Goal: Task Accomplishment & Management: Manage account settings

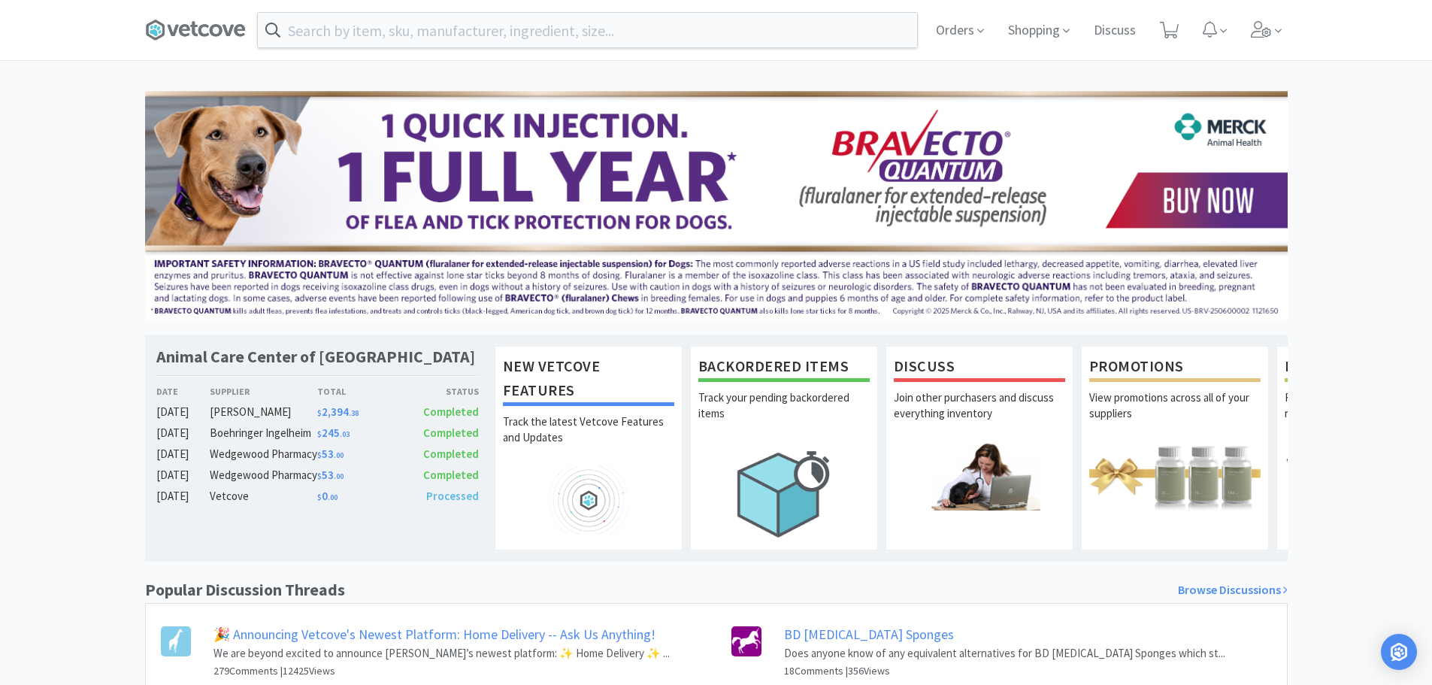
click at [208, 18] on span at bounding box center [201, 30] width 113 height 60
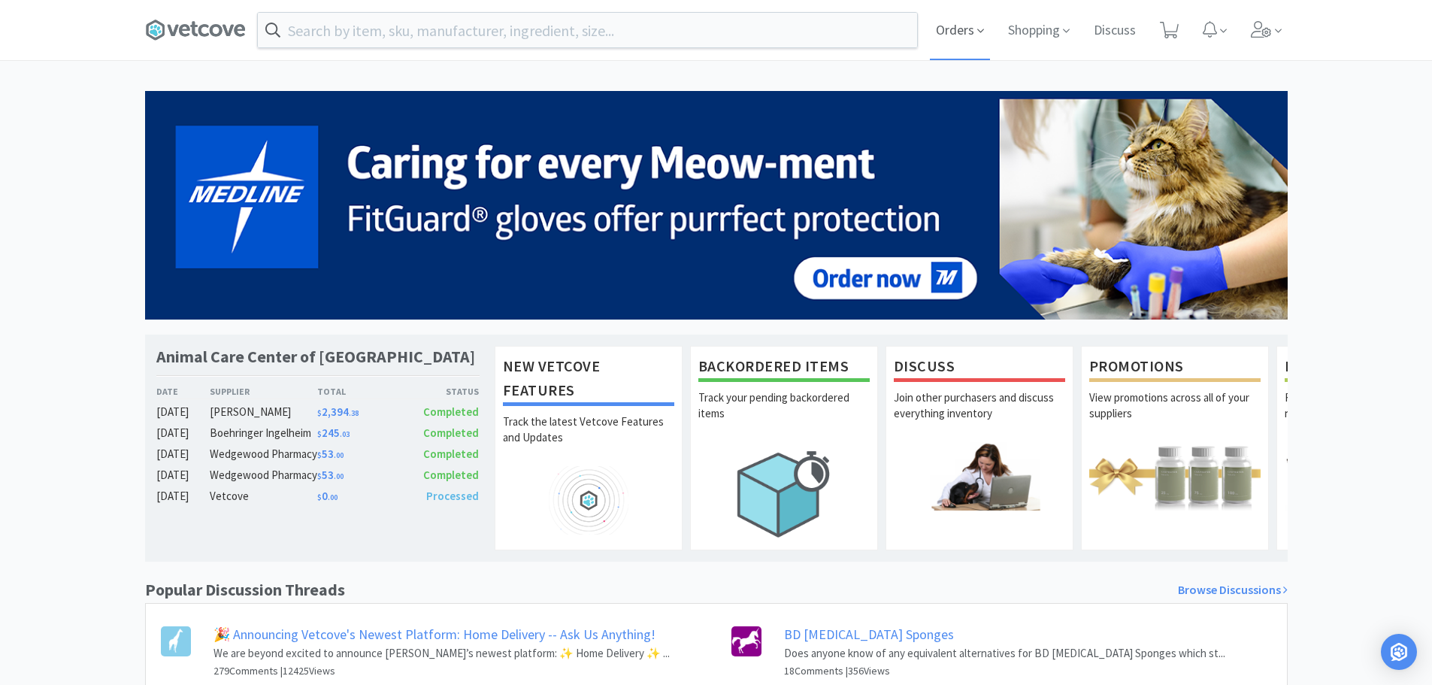
click at [956, 33] on span "Orders" at bounding box center [960, 30] width 60 height 60
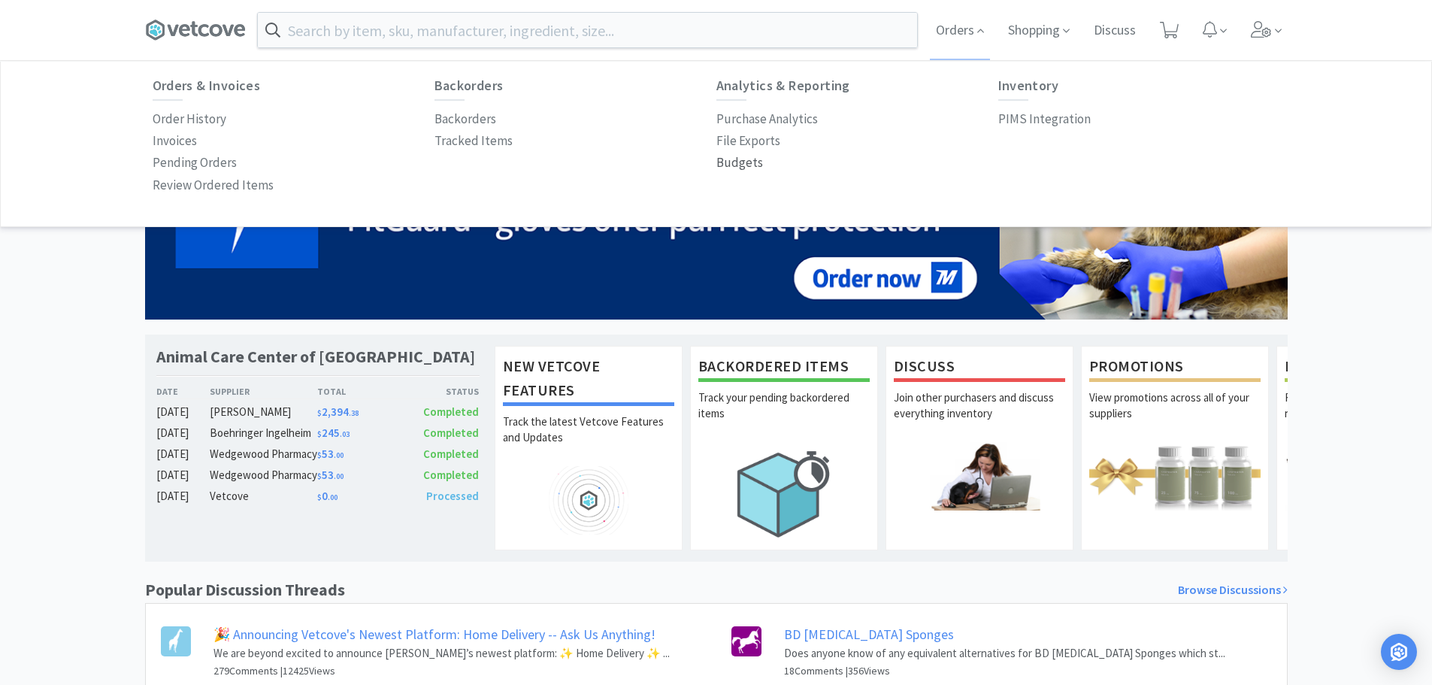
click at [750, 159] on p "Budgets" at bounding box center [740, 163] width 47 height 20
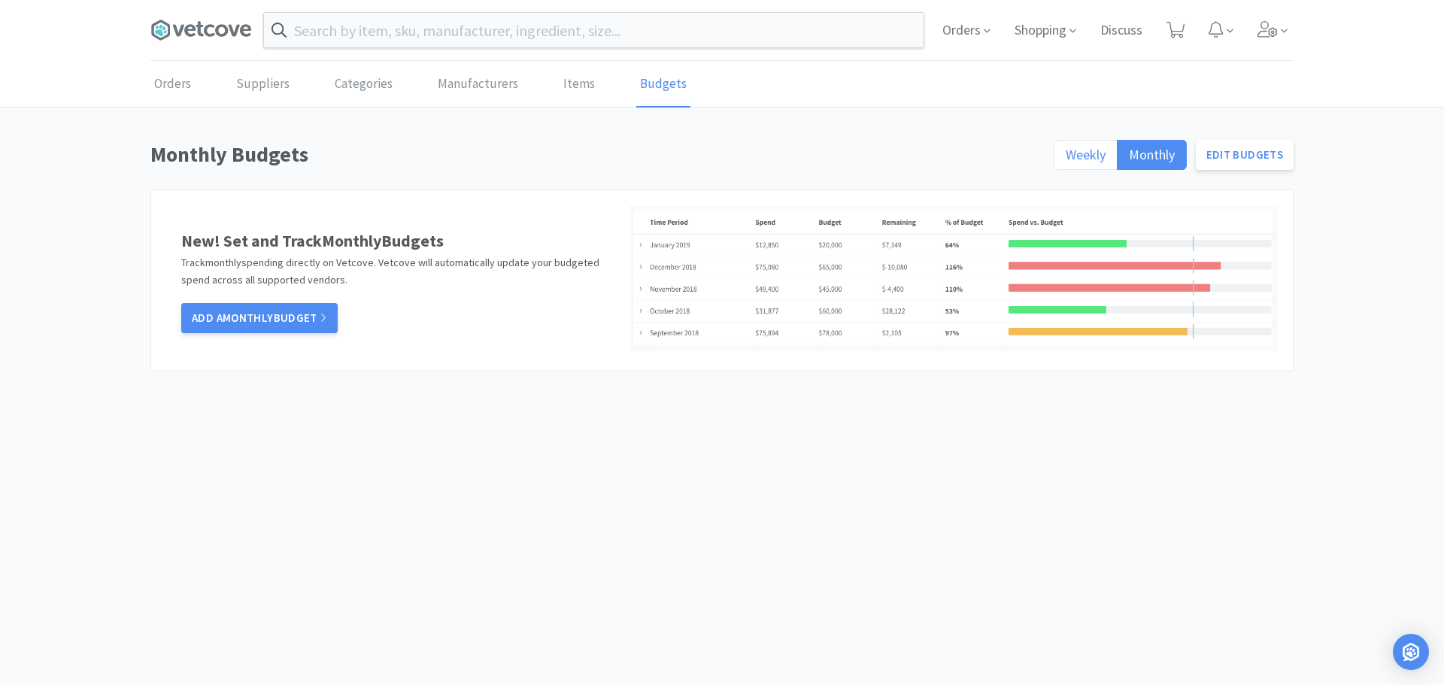
click at [1072, 150] on span "Weekly" at bounding box center [1085, 154] width 40 height 17
click at [1065, 159] on input "Weekly" at bounding box center [1065, 159] width 0 height 0
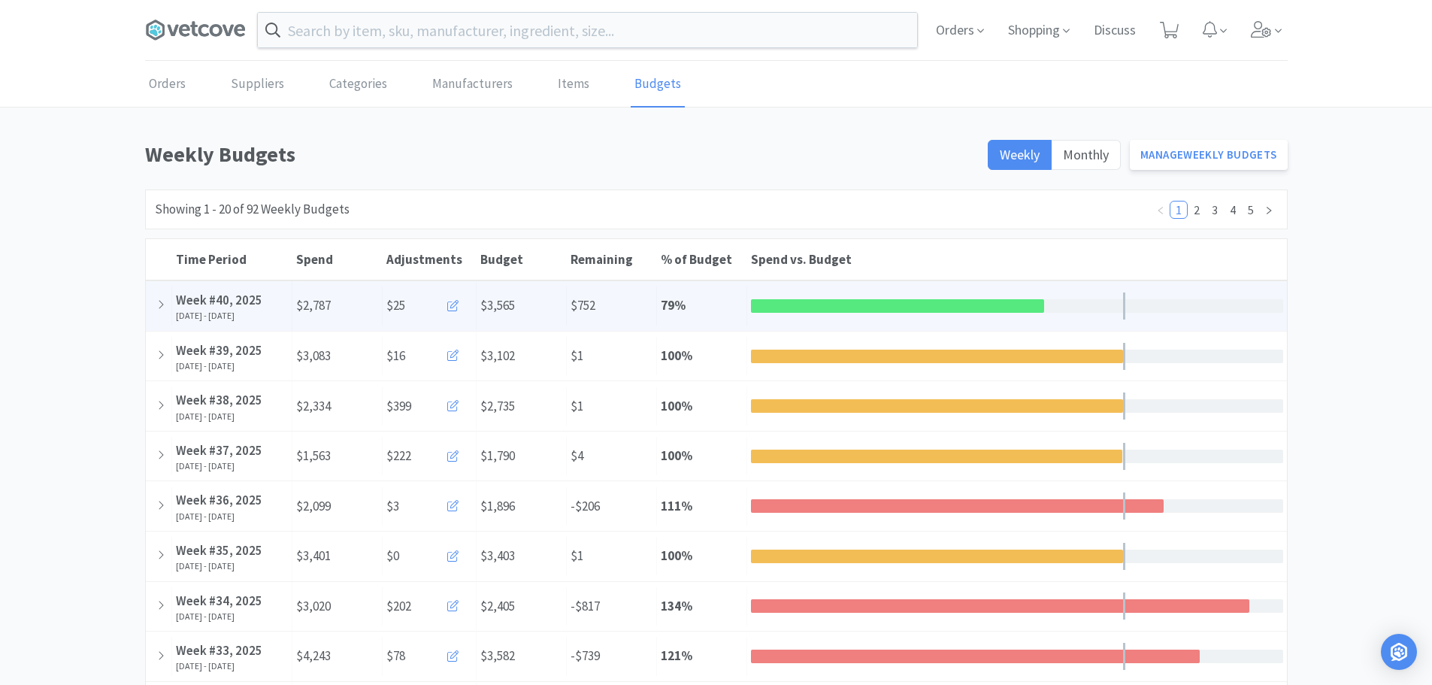
click at [459, 301] on button at bounding box center [454, 306] width 35 height 30
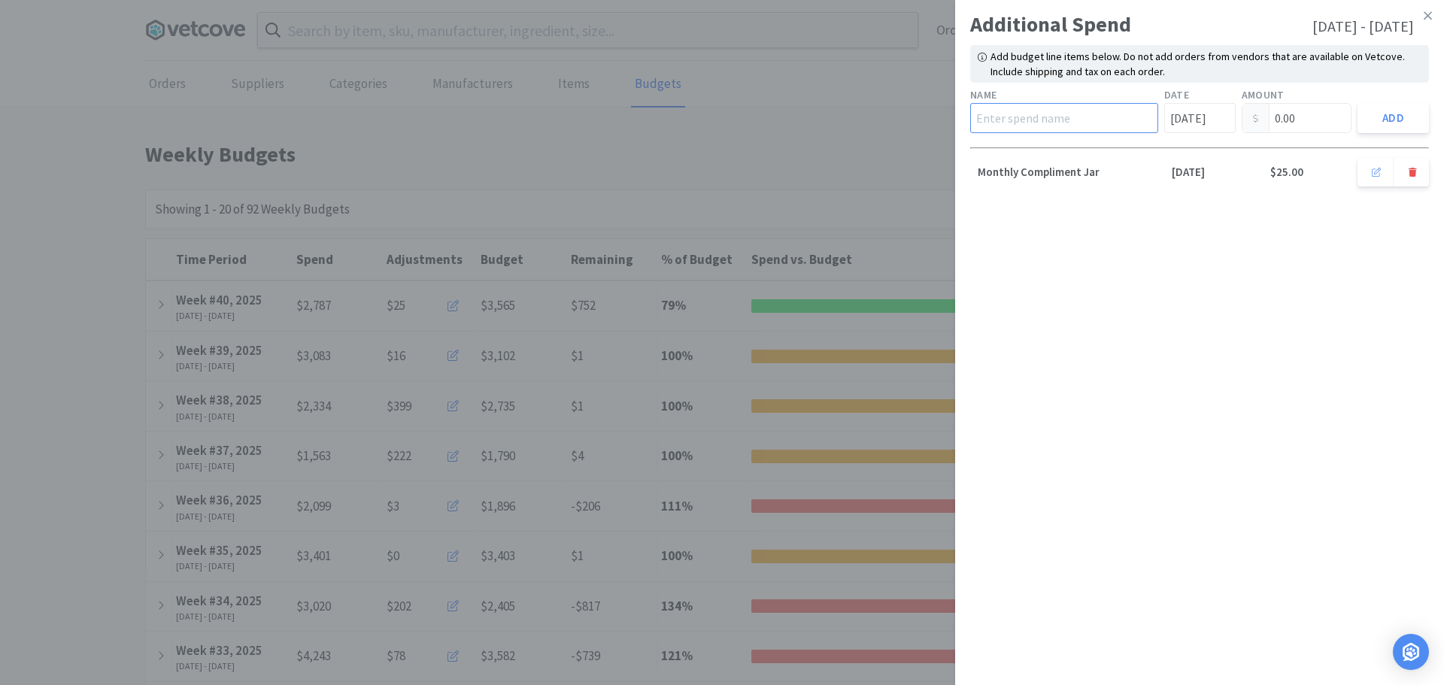
click at [1068, 126] on input "text" at bounding box center [1064, 118] width 188 height 30
type input "Dollar General"
click at [1227, 119] on input "[DATE]" at bounding box center [1199, 118] width 71 height 30
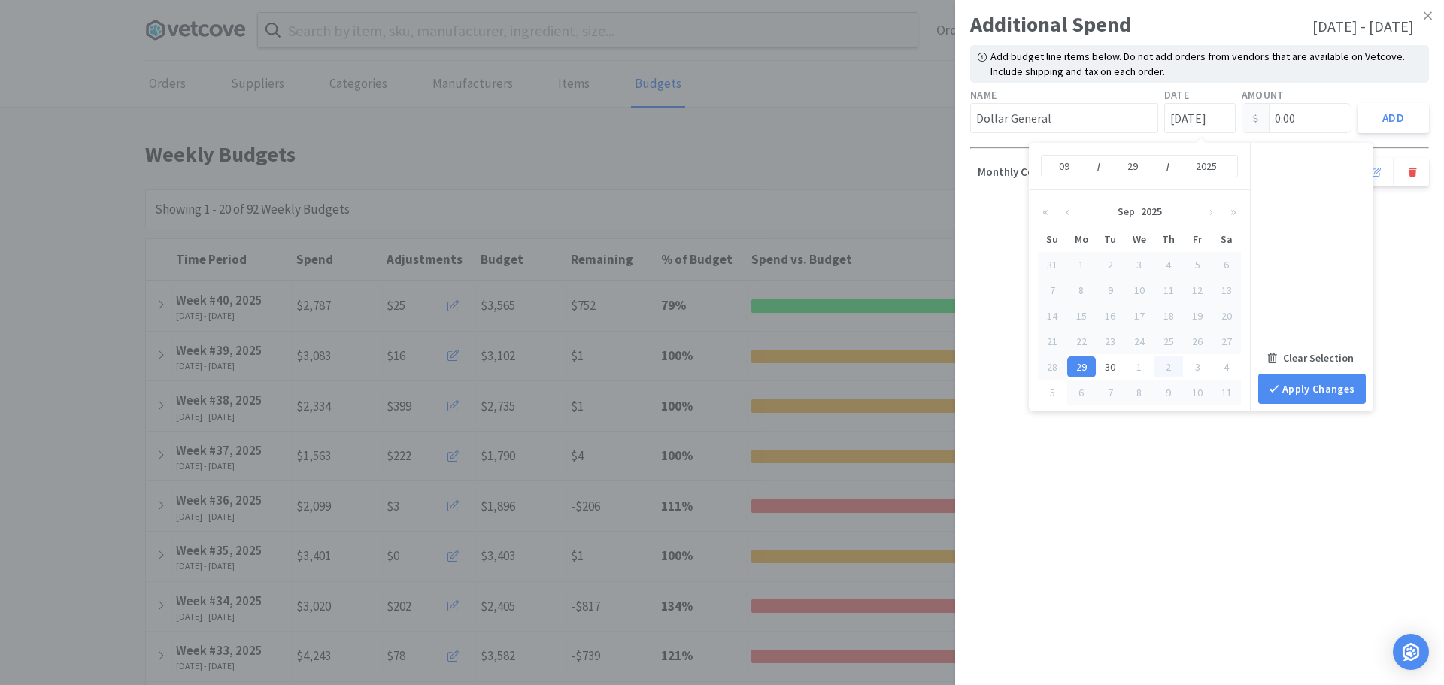
click at [1168, 369] on div "2" at bounding box center [1167, 366] width 29 height 21
type input "[DATE]"
type input "10"
type input "02"
click at [1293, 120] on input "0.00" at bounding box center [1296, 118] width 109 height 29
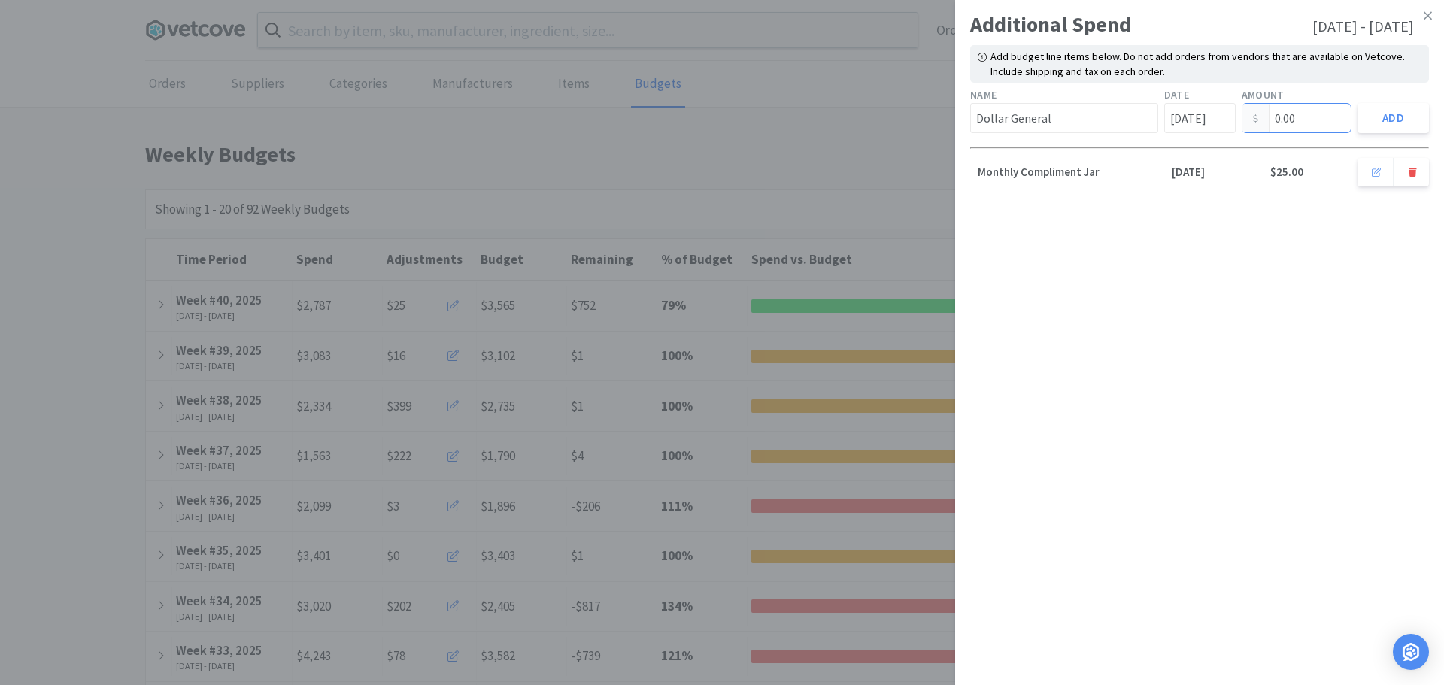
drag, startPoint x: 1308, startPoint y: 112, endPoint x: 1011, endPoint y: 111, distance: 296.2
click at [1011, 111] on div "Name Dollar General Date [DATE] Amount 0.00 Add" at bounding box center [1199, 109] width 465 height 53
type input "10.53"
click at [1429, 122] on div "Add" at bounding box center [1392, 118] width 77 height 36
click at [1410, 123] on button "Add" at bounding box center [1392, 118] width 71 height 30
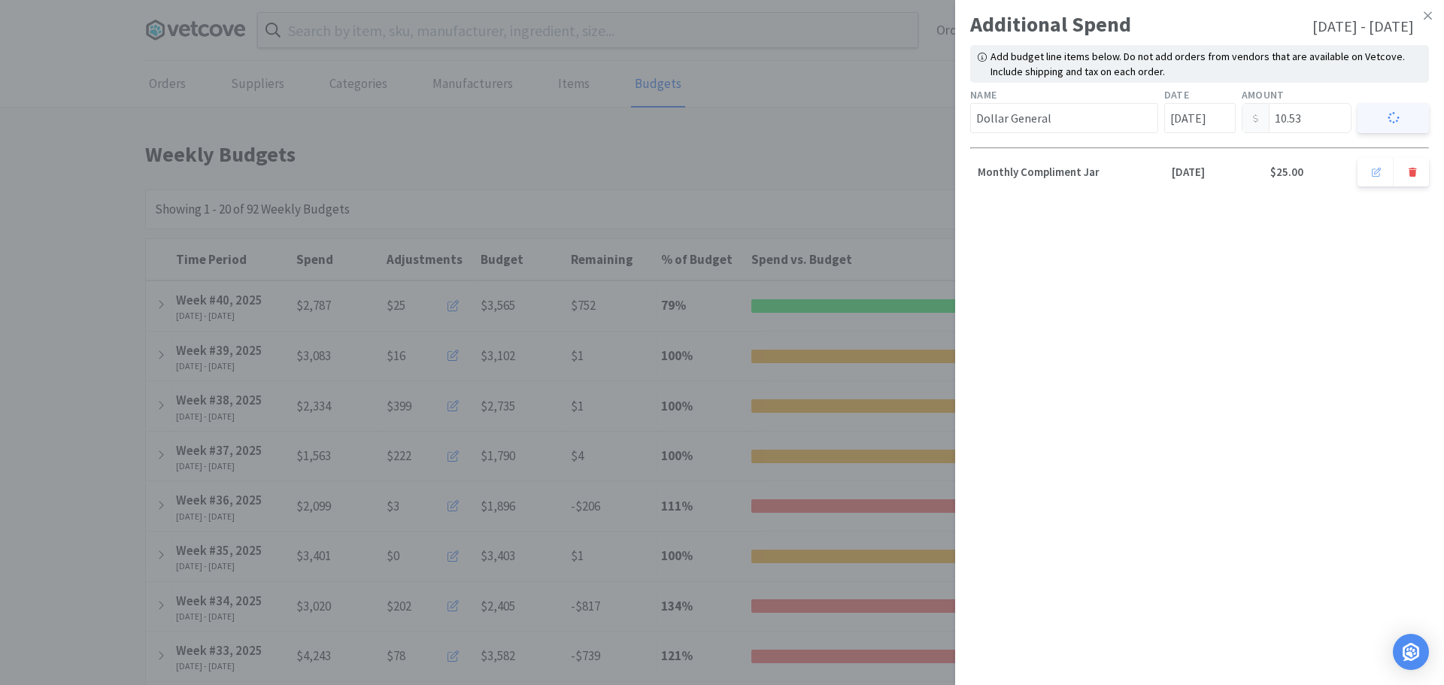
type input "[DATE]"
type input "0.00"
click at [1087, 112] on input "text" at bounding box center [1064, 118] width 188 height 30
type input "Walmart"
click at [1215, 113] on input "[DATE]" at bounding box center [1199, 118] width 71 height 30
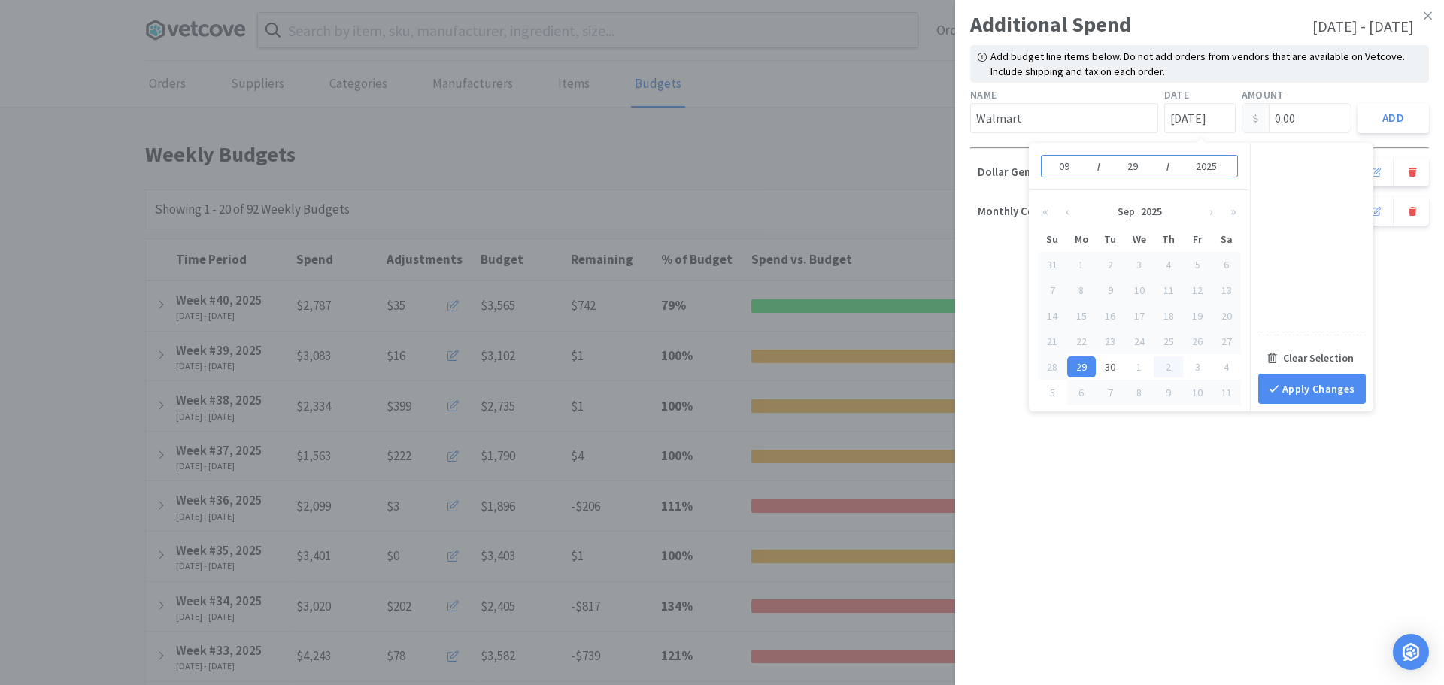
click at [1172, 366] on div "2" at bounding box center [1167, 366] width 29 height 21
type input "[DATE]"
type input "10"
type input "02"
click at [1309, 122] on input "0.00" at bounding box center [1296, 118] width 109 height 29
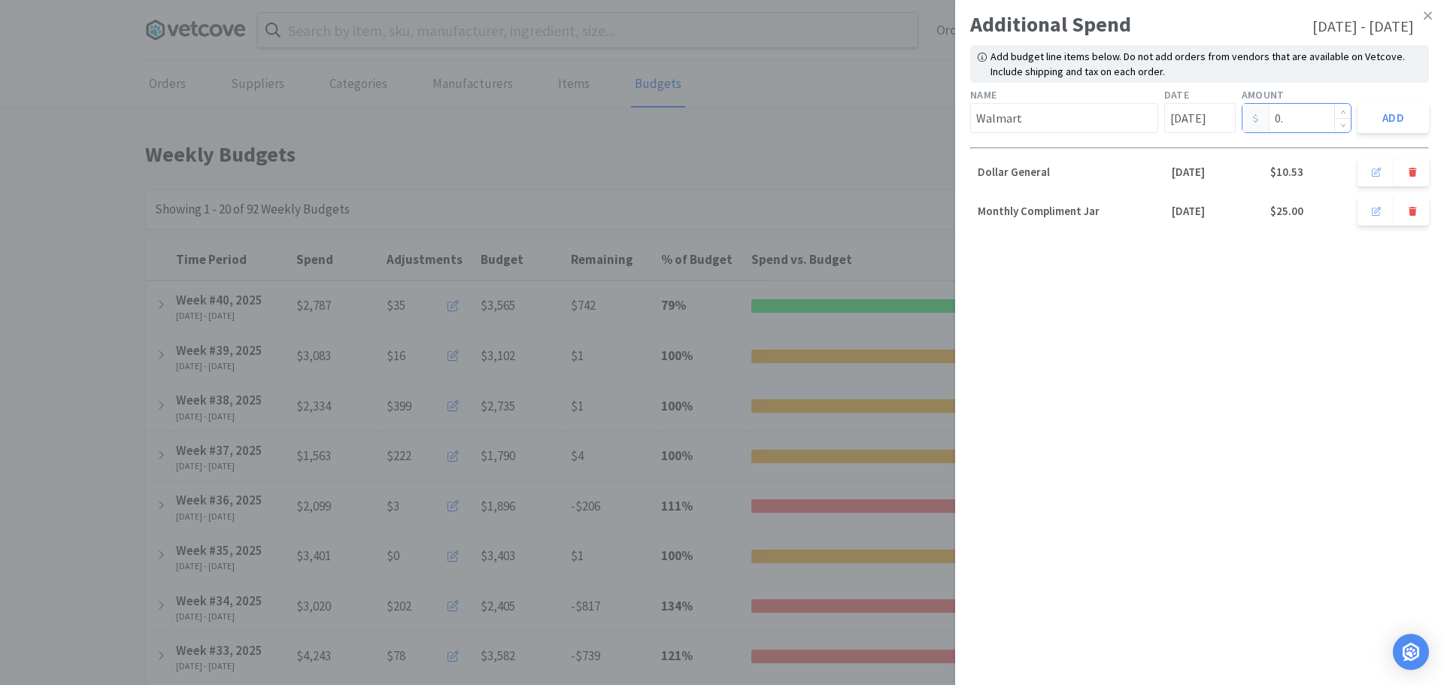
type input "0"
type input "76.34"
click at [1400, 119] on button "Add" at bounding box center [1392, 118] width 71 height 30
type input "[DATE]"
type input "0.00"
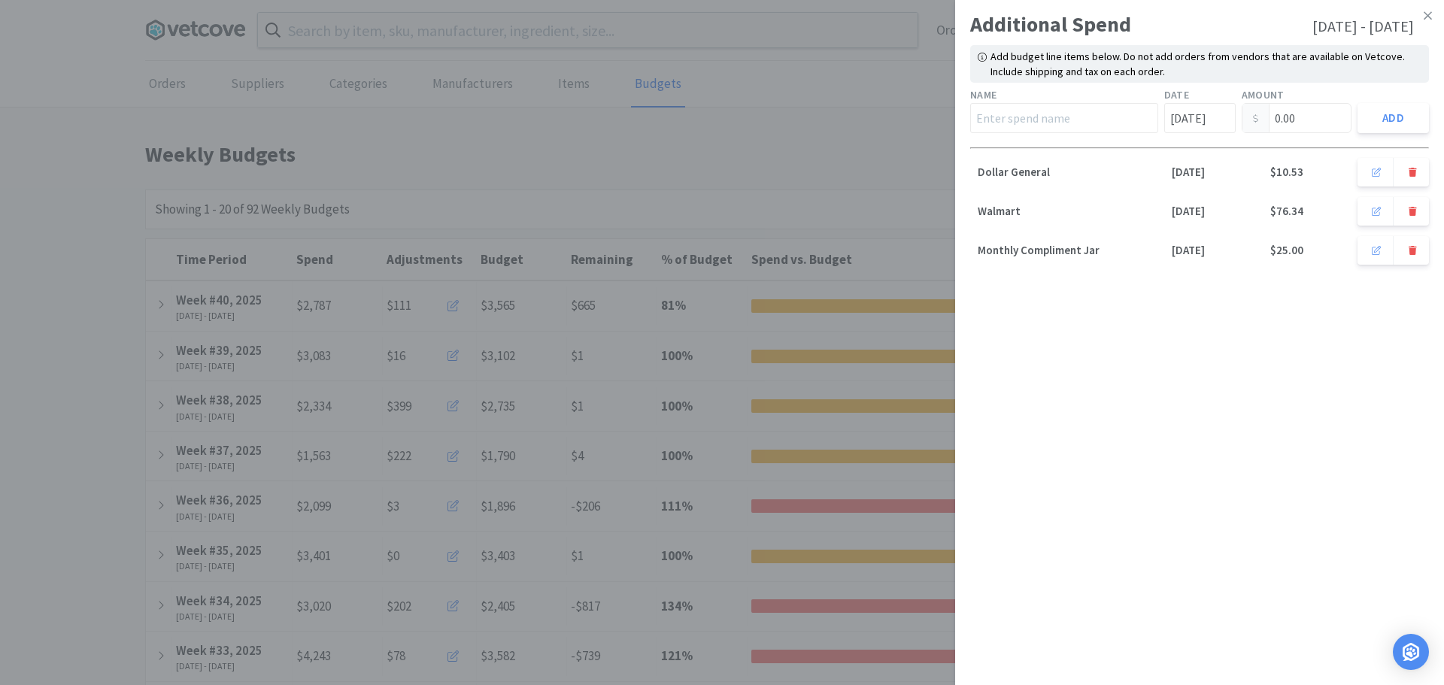
click at [1047, 135] on div "Name" at bounding box center [1064, 109] width 194 height 53
click at [1050, 123] on input "text" at bounding box center [1064, 118] width 188 height 30
type input "Post Office"
click at [1186, 124] on input "[DATE]" at bounding box center [1199, 118] width 71 height 30
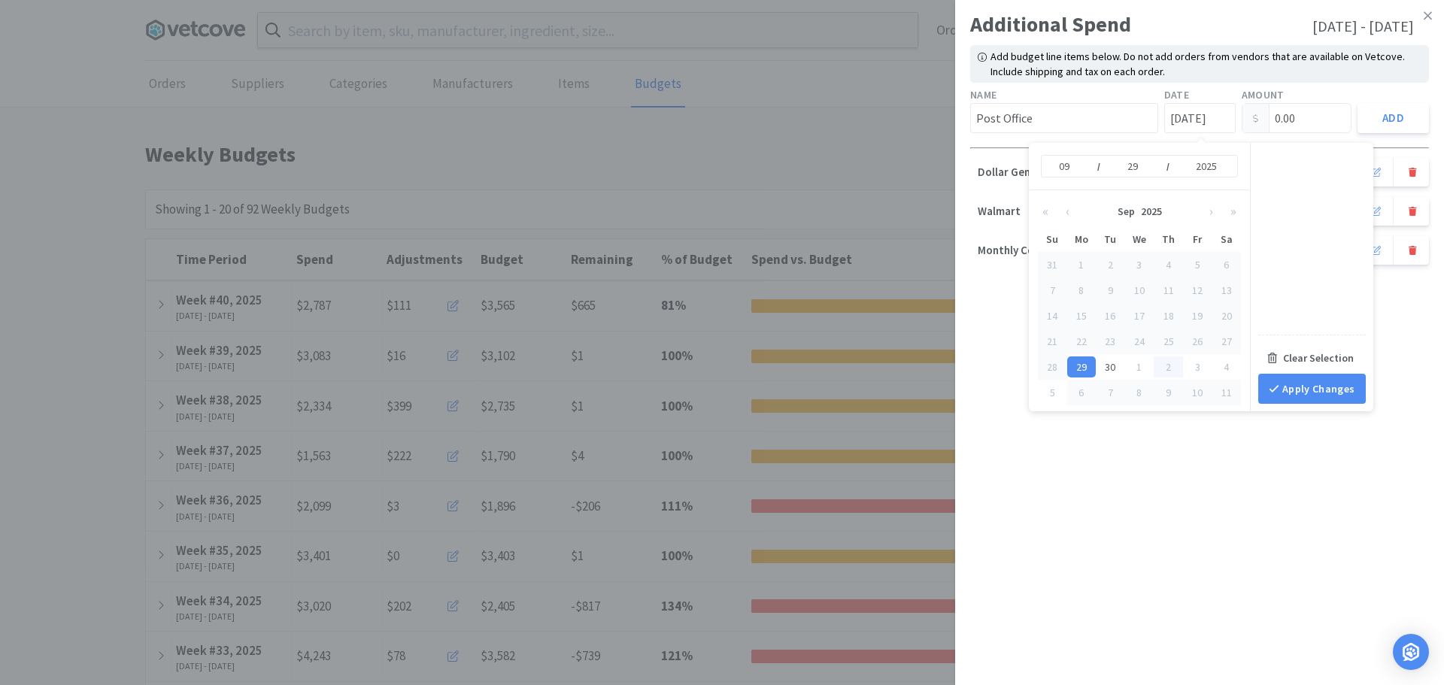
click at [1168, 364] on div "2" at bounding box center [1167, 366] width 29 height 21
type input "[DATE]"
type input "10"
type input "02"
click at [1309, 115] on input "0.00" at bounding box center [1296, 118] width 109 height 29
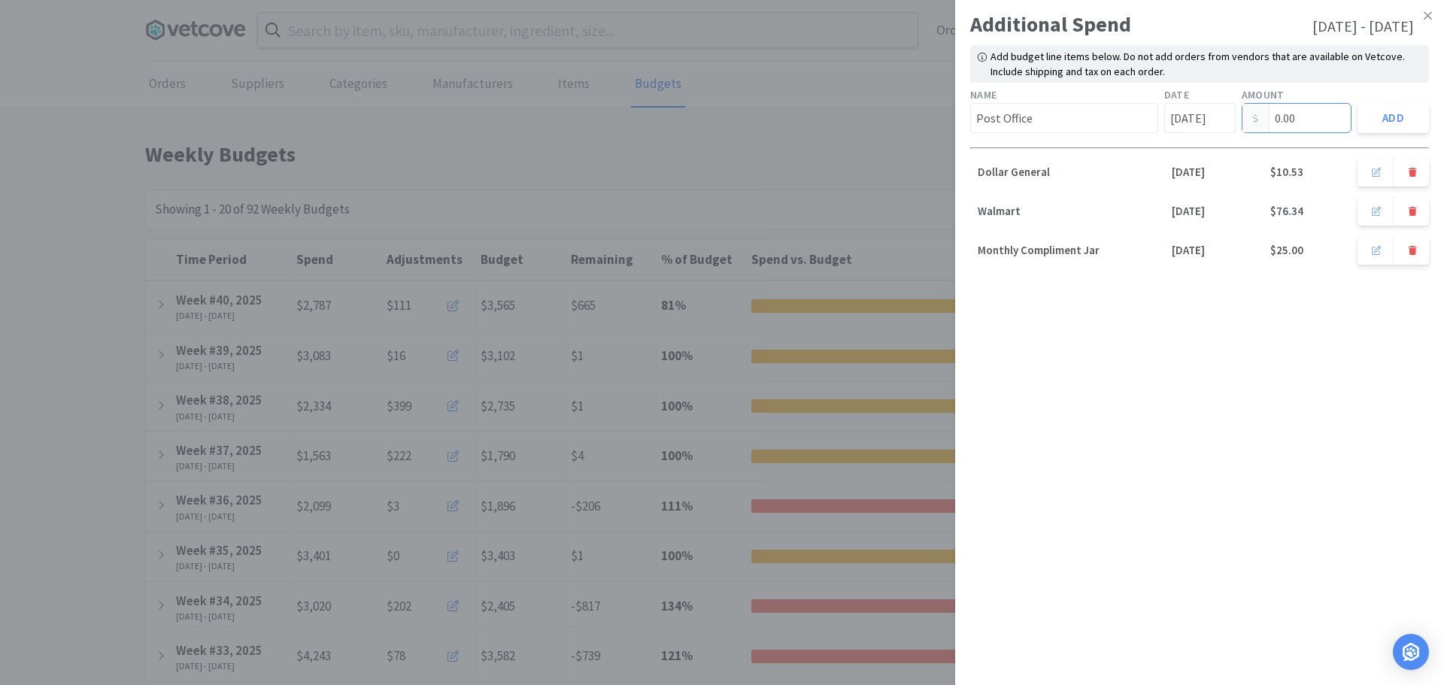
drag, startPoint x: 1309, startPoint y: 116, endPoint x: 1011, endPoint y: 129, distance: 298.0
click at [1011, 129] on div "Name Post Office Date [DATE] Amount 0.00 Add" at bounding box center [1199, 109] width 465 height 53
type input "4.07"
click at [1393, 117] on button "Add" at bounding box center [1392, 118] width 71 height 30
type input "[DATE]"
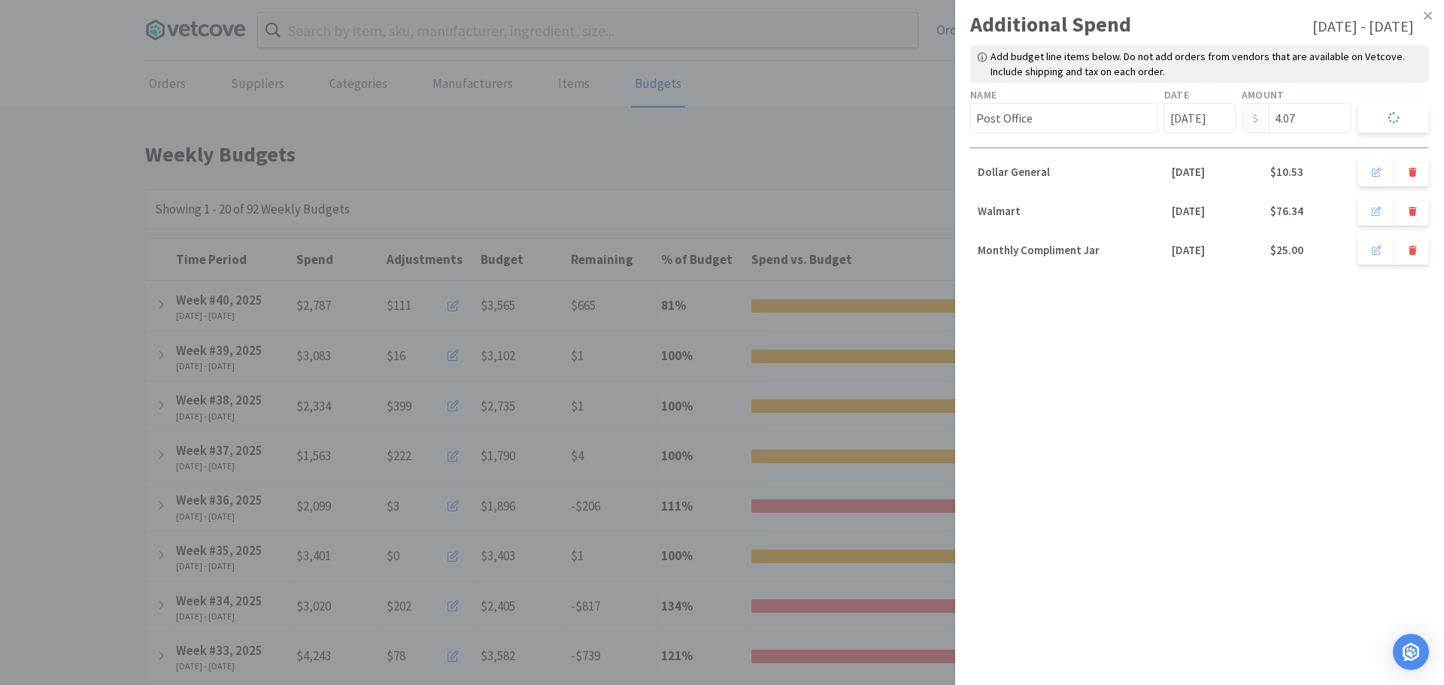
type input "0.00"
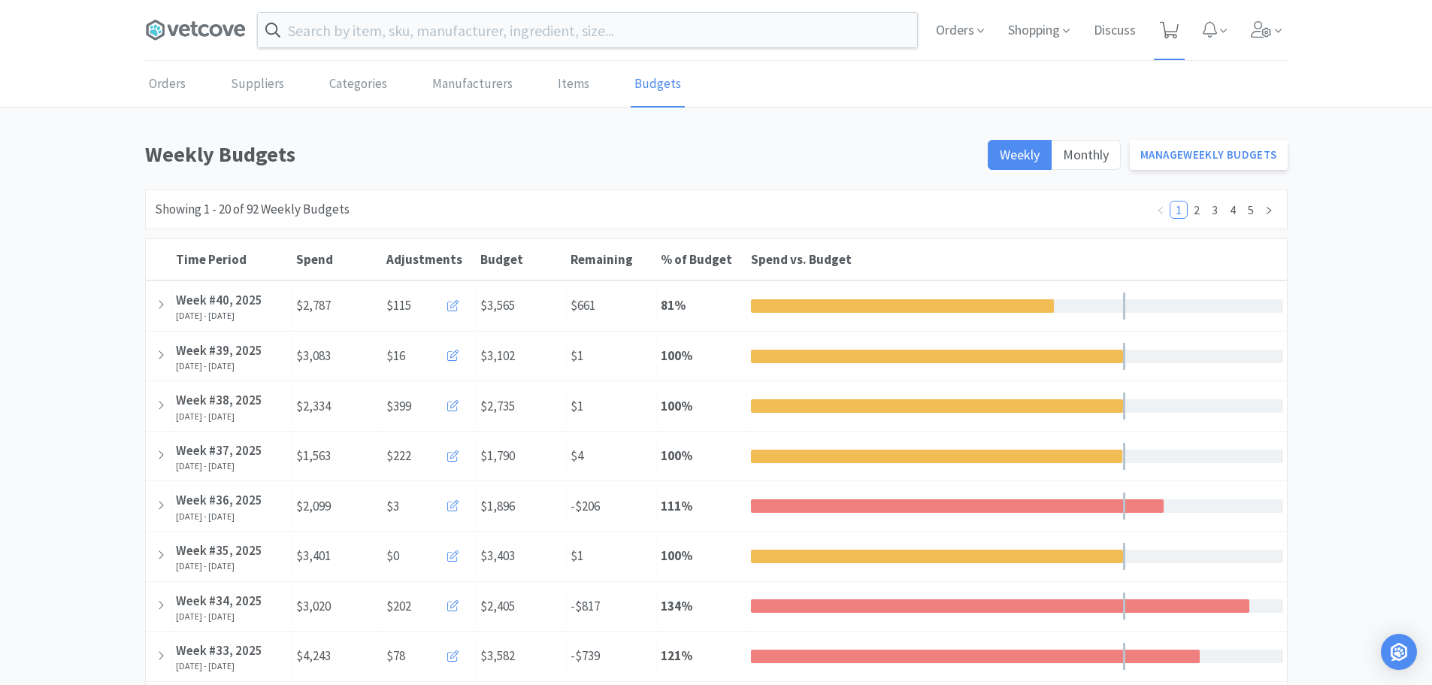
click at [1176, 41] on span at bounding box center [1169, 30] width 31 height 60
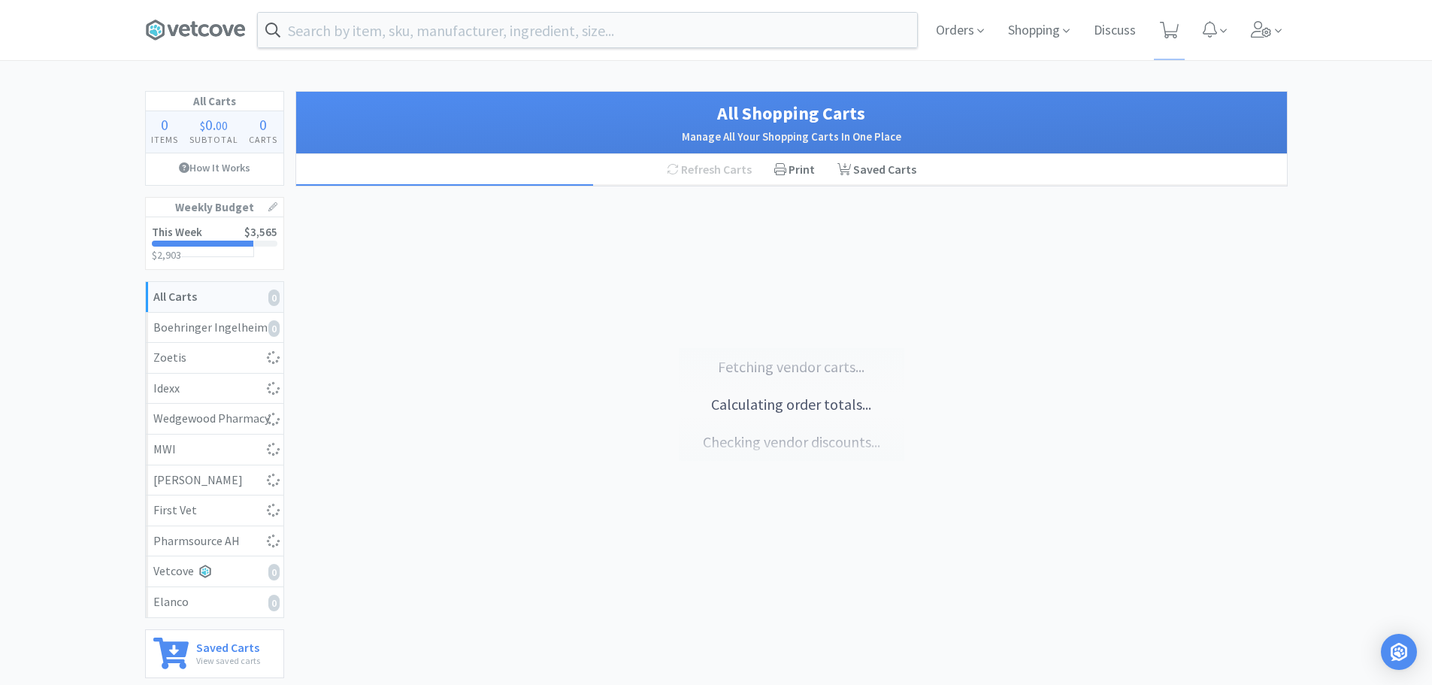
select select "1"
select select "2"
select select "5"
select select "1"
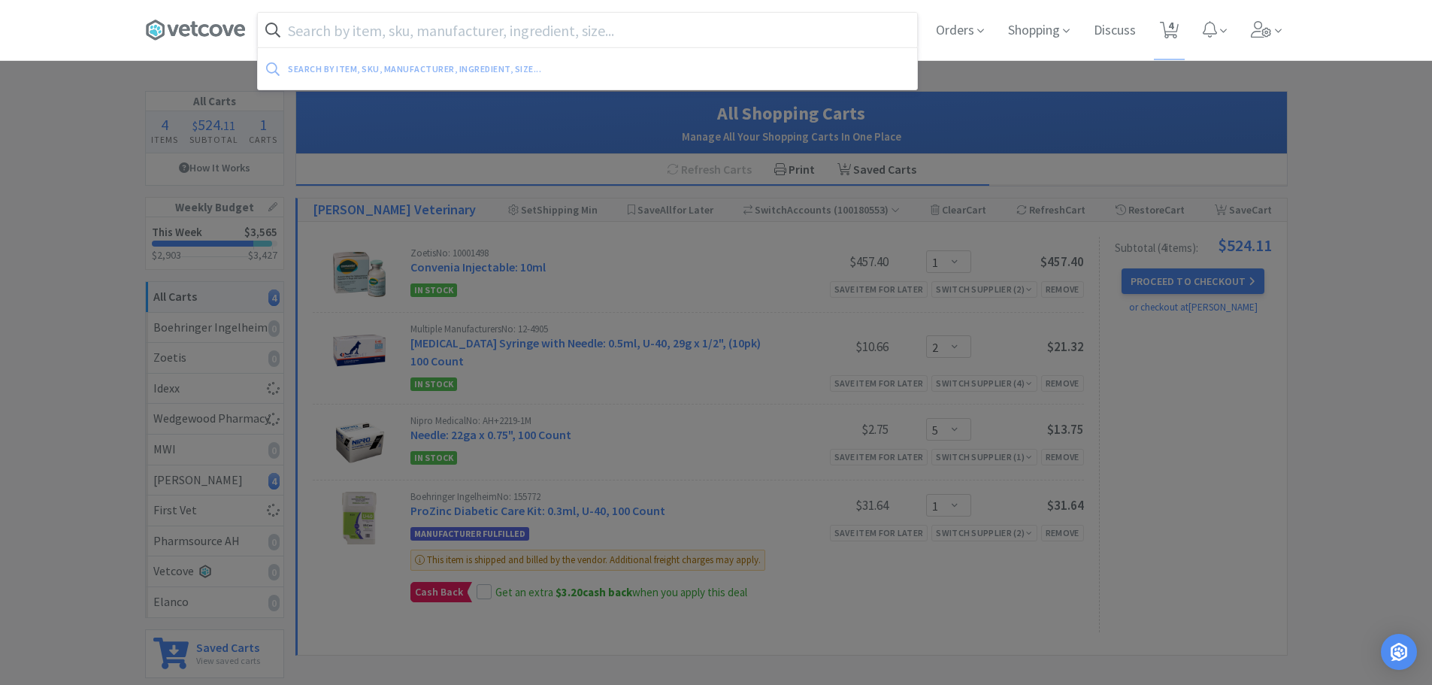
click at [535, 29] on input "text" at bounding box center [587, 30] width 659 height 35
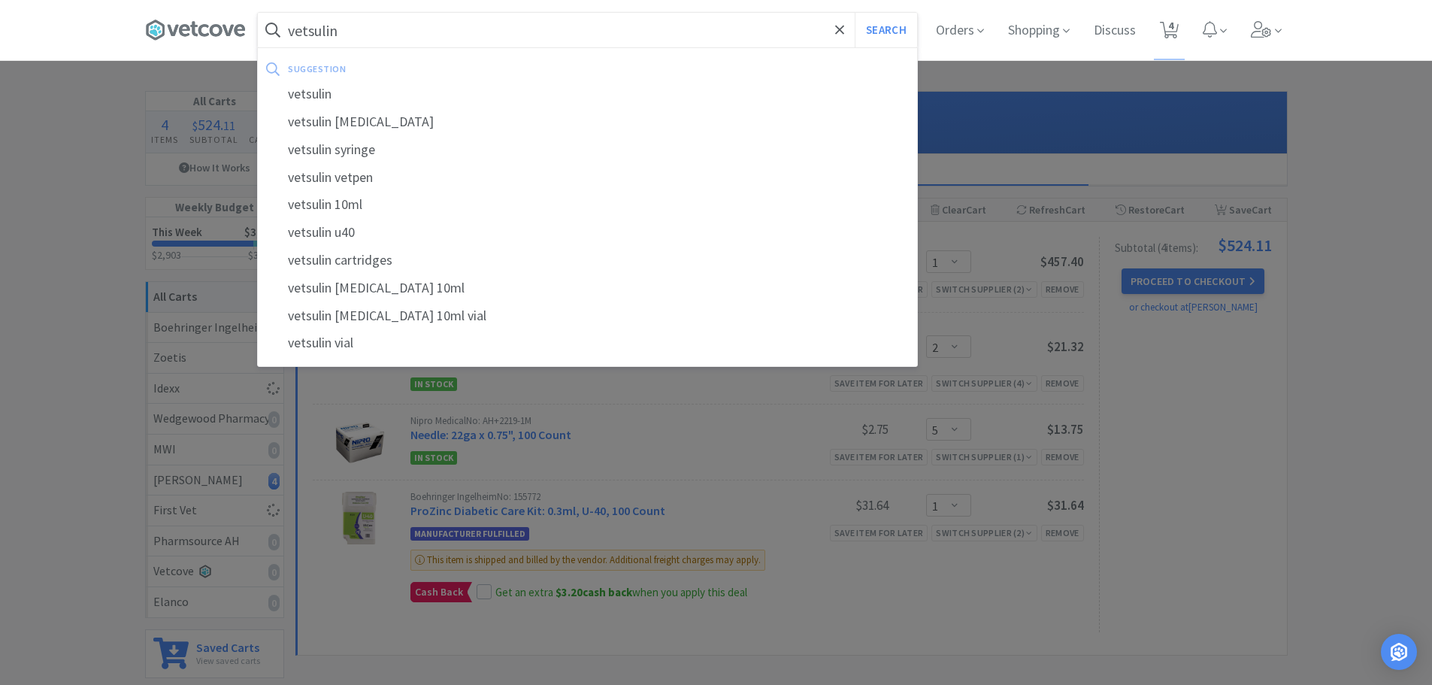
type input "vetsulin"
click at [855, 13] on button "Search" at bounding box center [886, 30] width 62 height 35
select select "1"
select select "2"
select select "5"
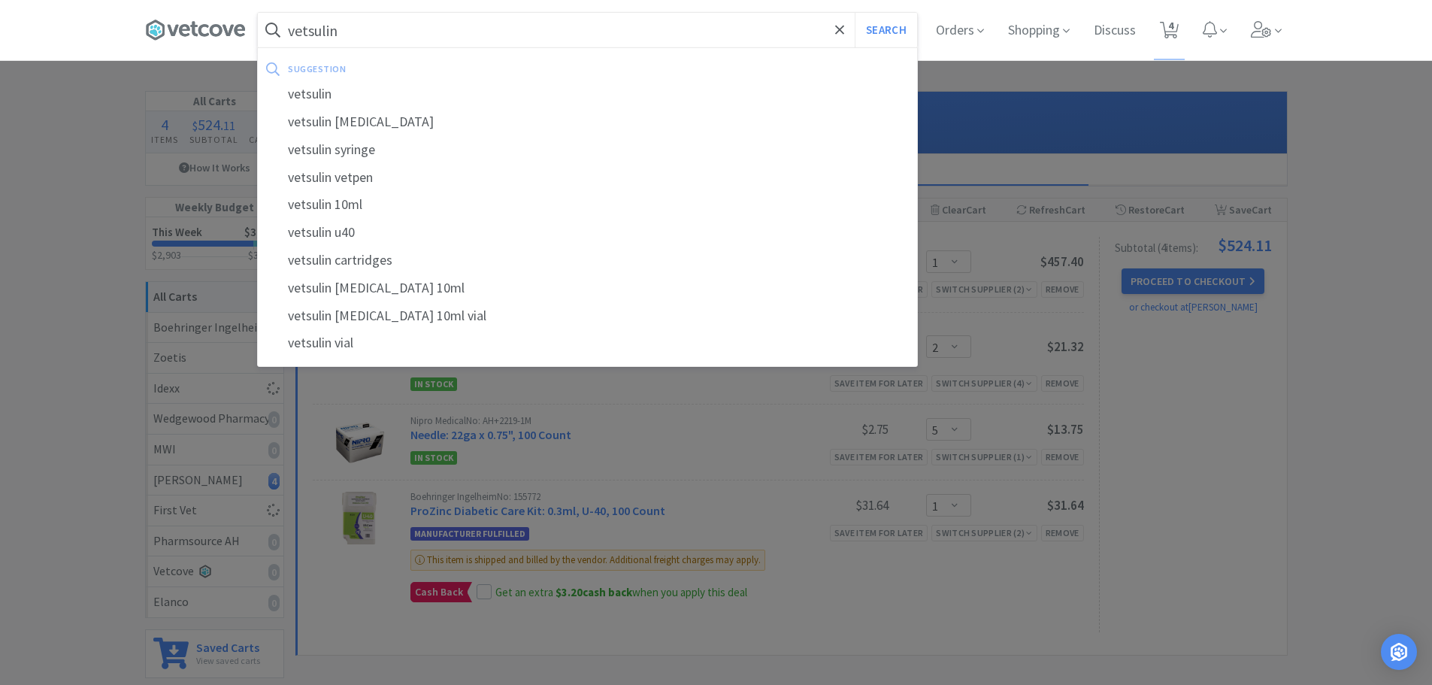
select select "1"
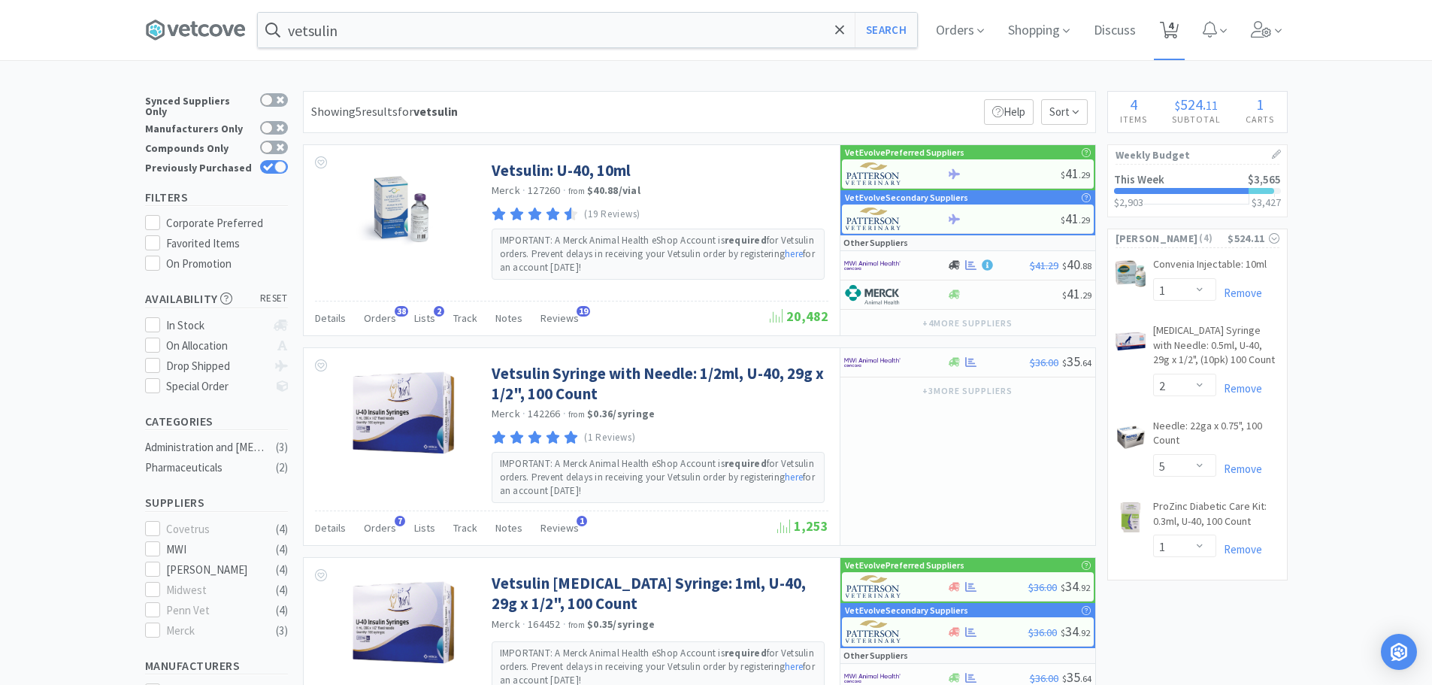
click at [1174, 32] on span "4" at bounding box center [1170, 25] width 5 height 60
select select "1"
select select "2"
select select "5"
select select "1"
